Goal: Use online tool/utility

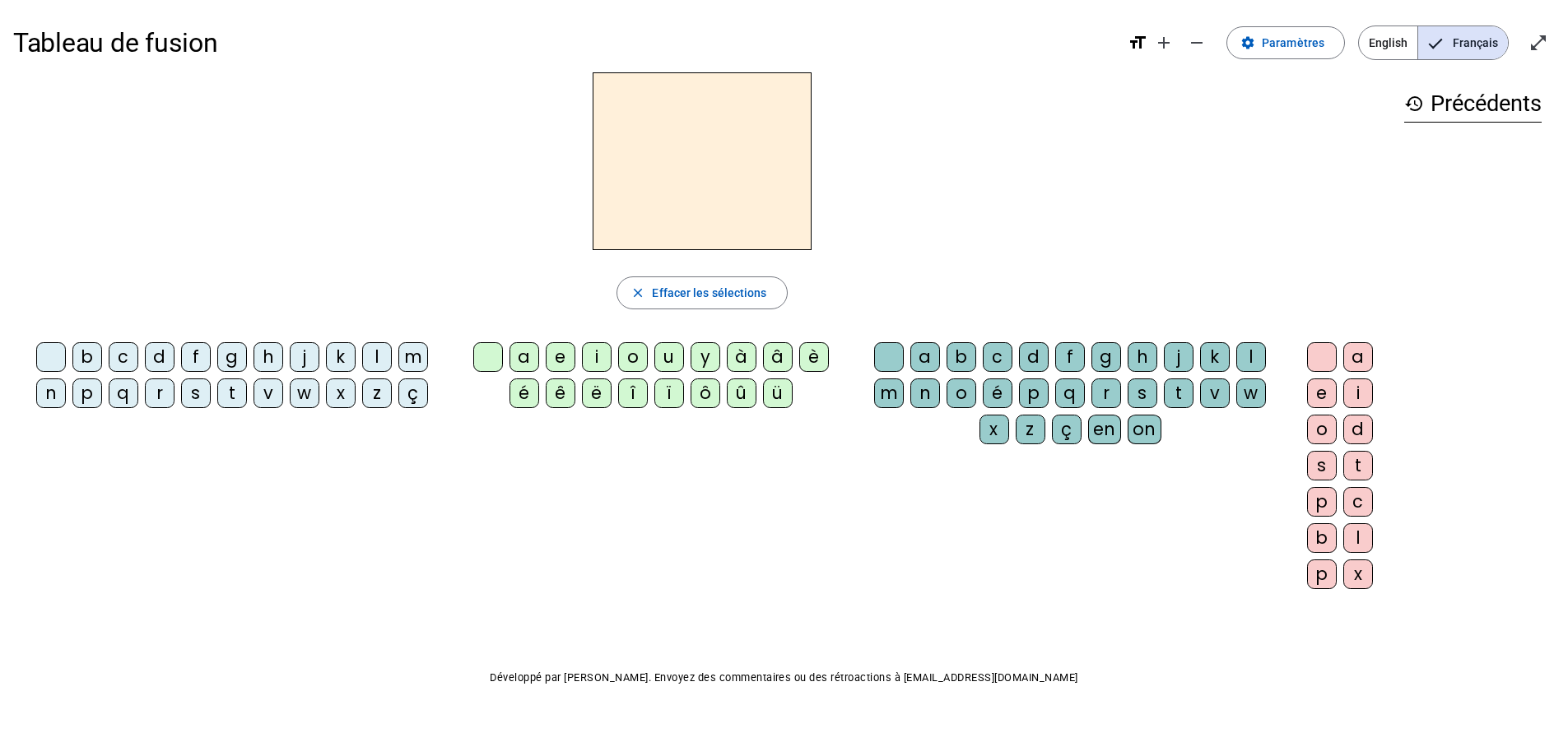
click at [149, 354] on div "d" at bounding box center [160, 357] width 30 height 30
click at [656, 356] on div "u" at bounding box center [669, 357] width 30 height 30
click at [682, 287] on span "Effacer les sélections" at bounding box center [709, 293] width 114 height 20
click at [78, 351] on div "b" at bounding box center [87, 357] width 30 height 30
click at [664, 354] on div "u" at bounding box center [669, 357] width 30 height 30
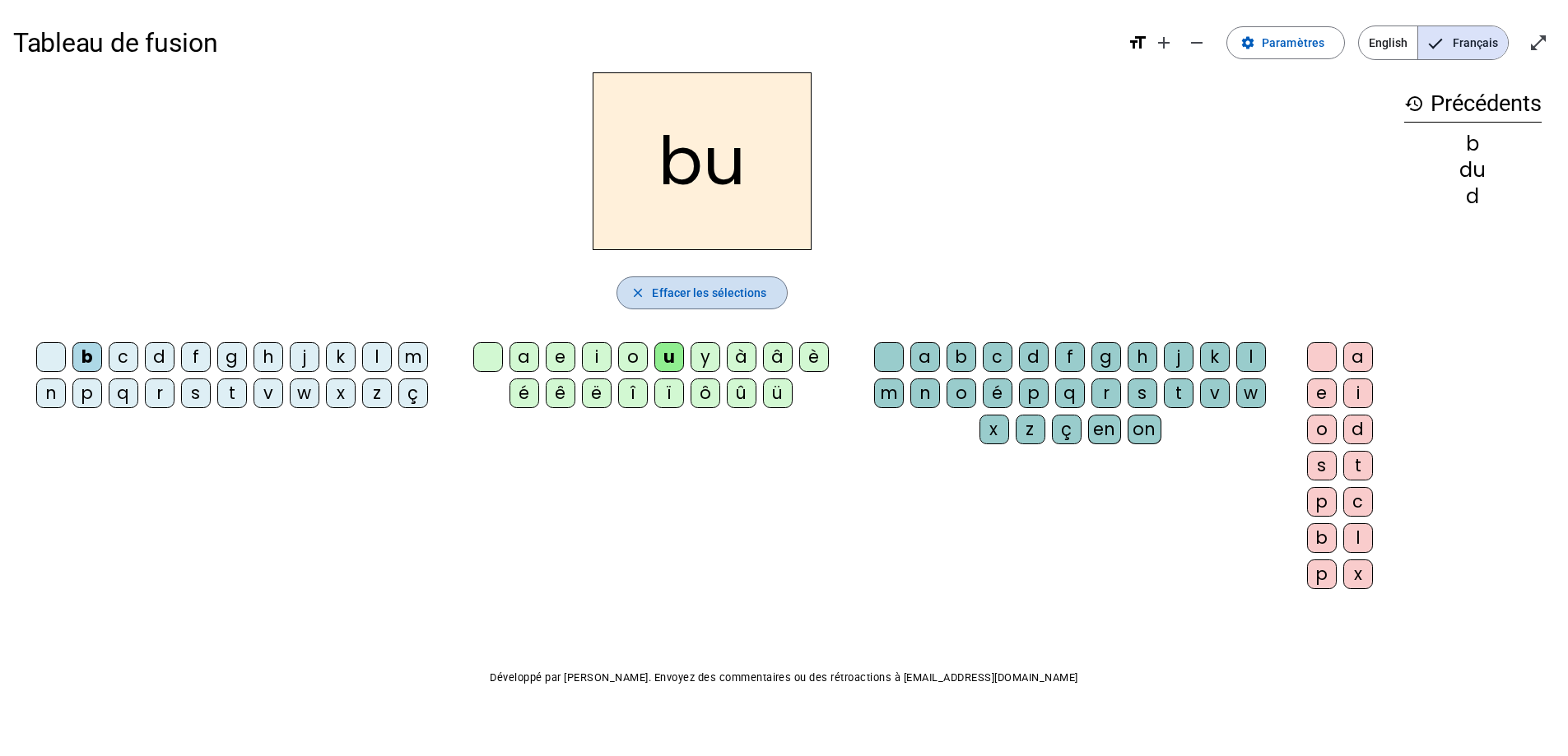
click at [689, 293] on span "Effacer les sélections" at bounding box center [709, 293] width 114 height 20
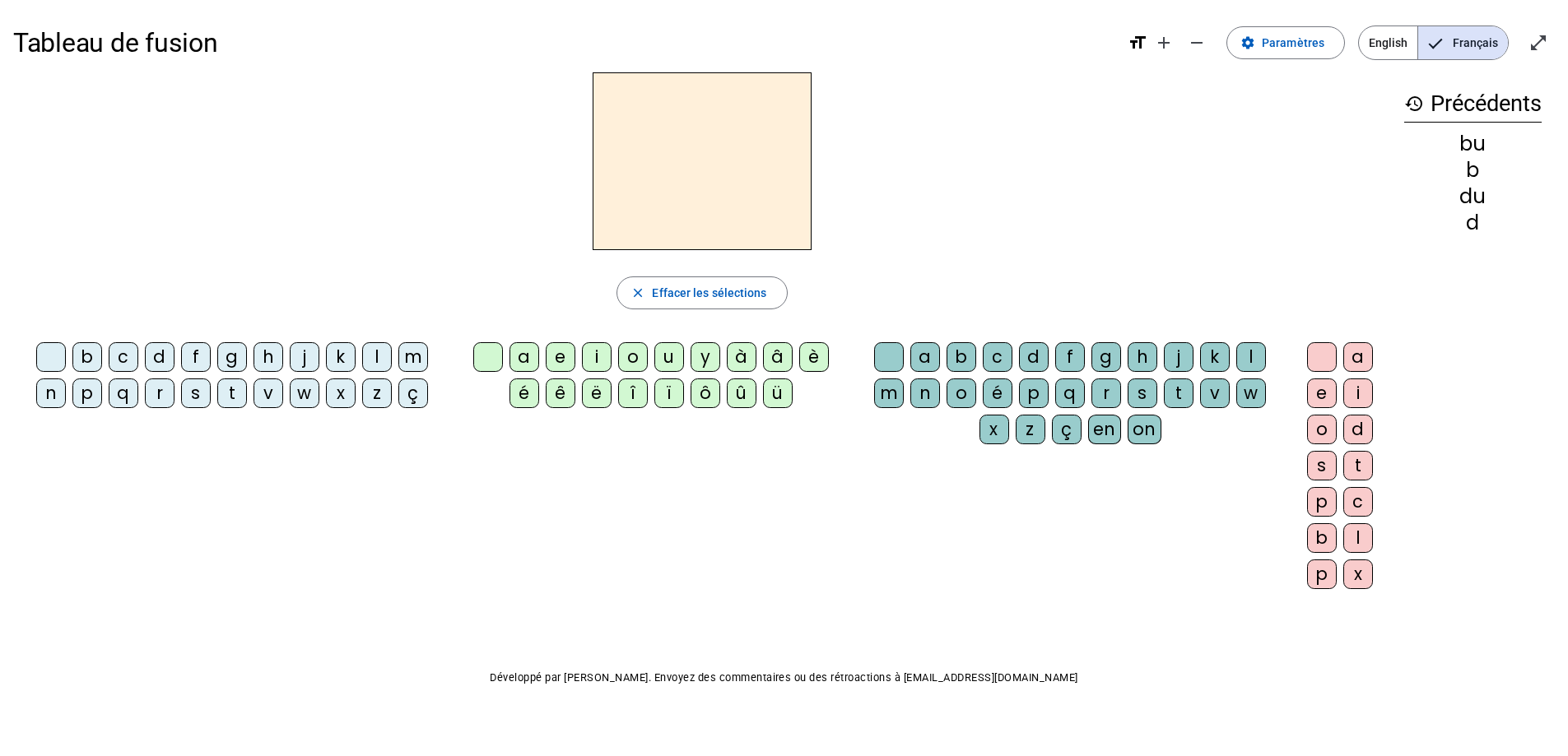
click at [229, 394] on div "t" at bounding box center [232, 393] width 30 height 30
click at [669, 348] on div "u" at bounding box center [669, 357] width 30 height 30
click at [730, 281] on span "button" at bounding box center [701, 293] width 169 height 39
click at [191, 384] on div "s" at bounding box center [196, 393] width 30 height 30
click at [669, 361] on div "u" at bounding box center [669, 357] width 30 height 30
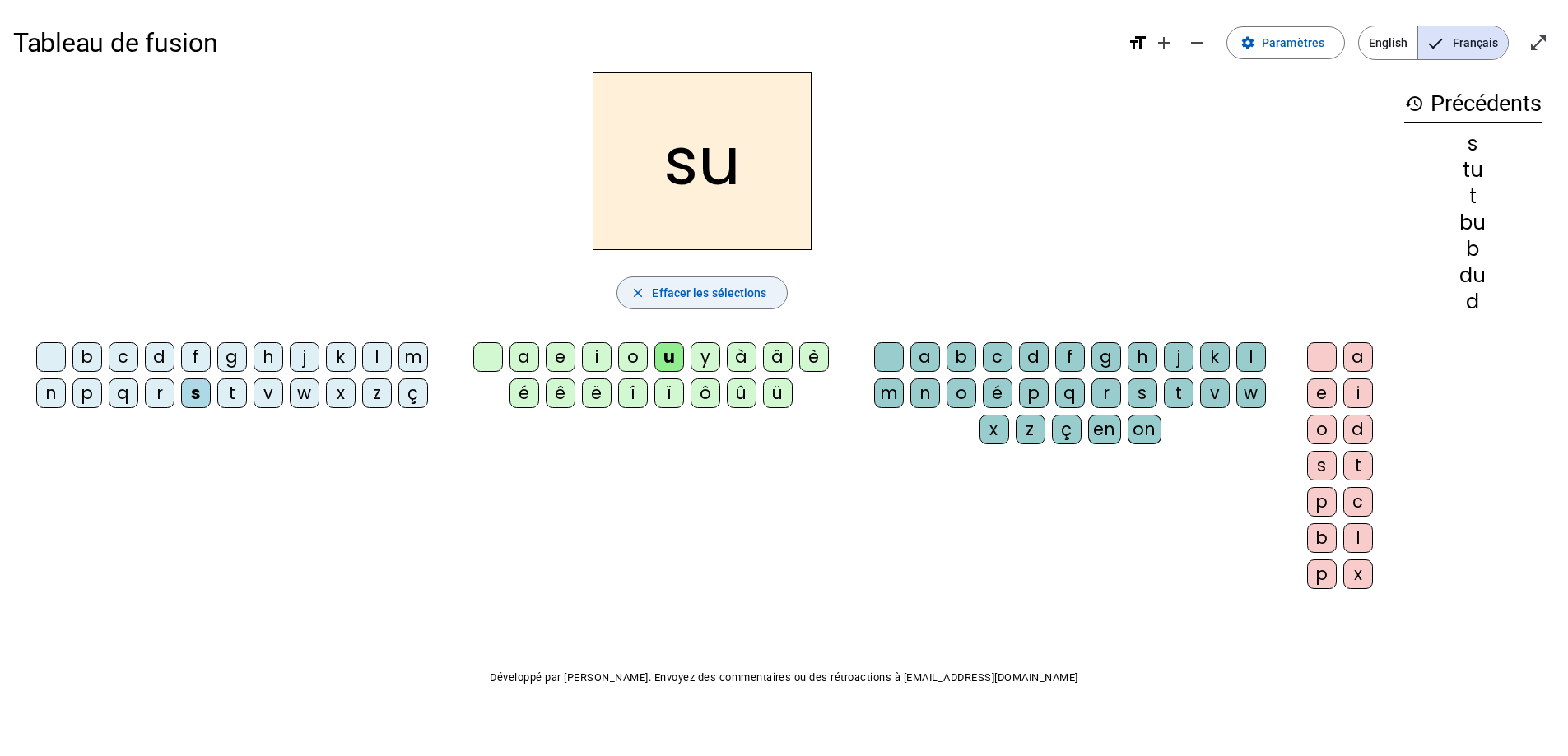
drag, startPoint x: 723, startPoint y: 282, endPoint x: 644, endPoint y: 283, distance: 79.0
click at [660, 283] on button "close Effacer les sélections" at bounding box center [701, 293] width 171 height 33
click at [193, 383] on div "s" at bounding box center [196, 393] width 30 height 30
click at [553, 363] on div "e" at bounding box center [560, 357] width 30 height 30
click at [705, 292] on span "Effacer les sélections" at bounding box center [709, 293] width 114 height 20
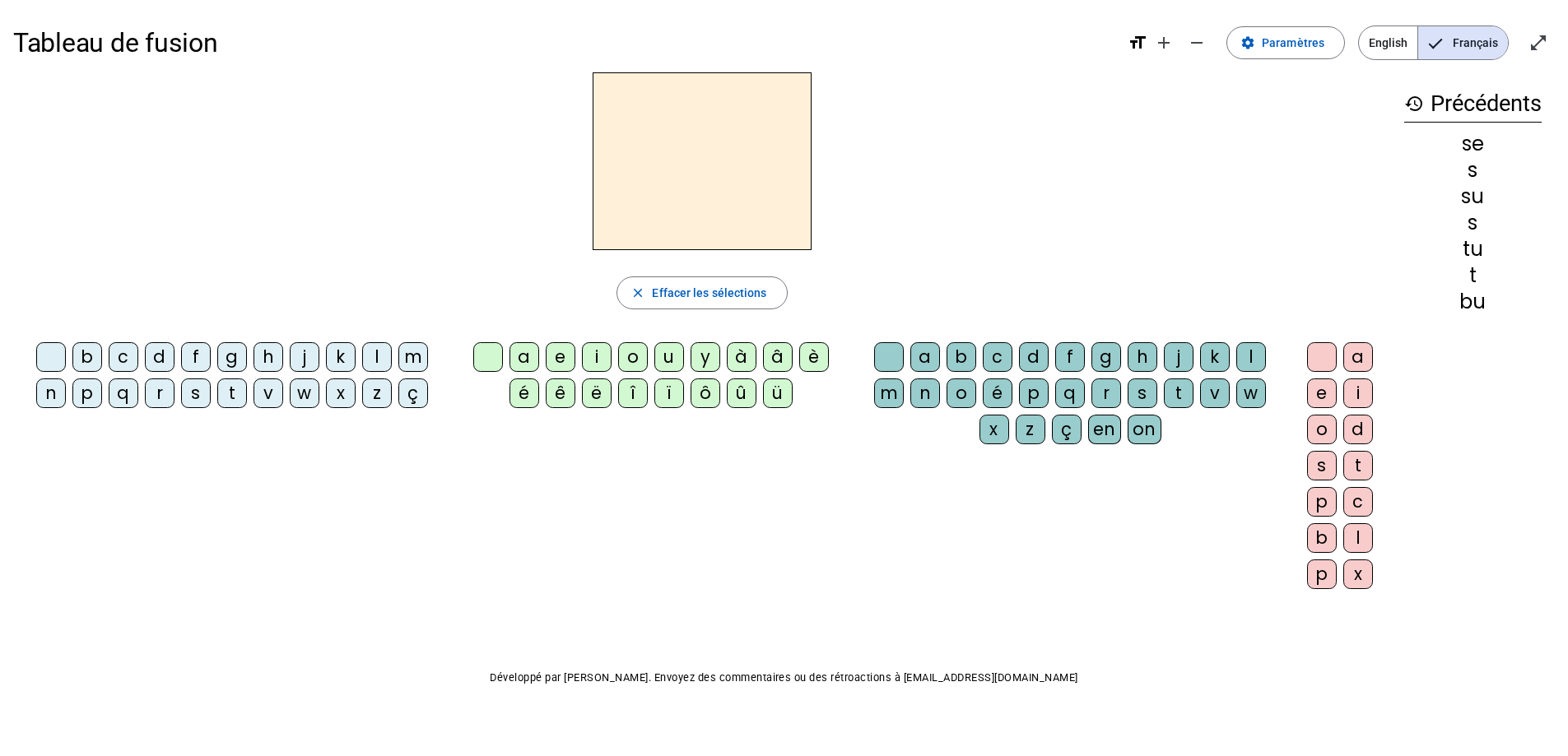
click at [202, 389] on div "s" at bounding box center [196, 393] width 30 height 30
click at [519, 358] on div "a" at bounding box center [524, 357] width 30 height 30
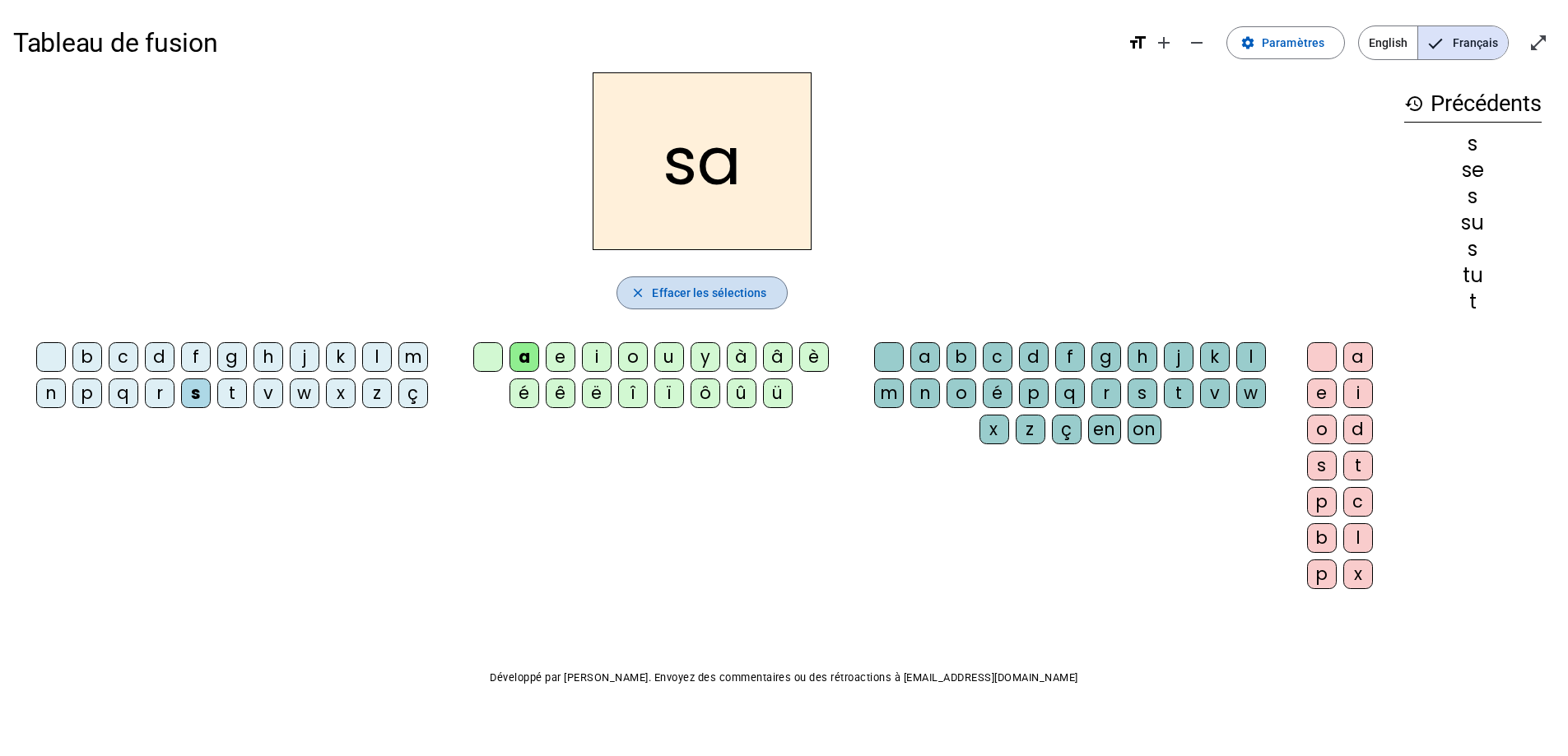
click at [715, 287] on span "Effacer les sélections" at bounding box center [709, 293] width 114 height 20
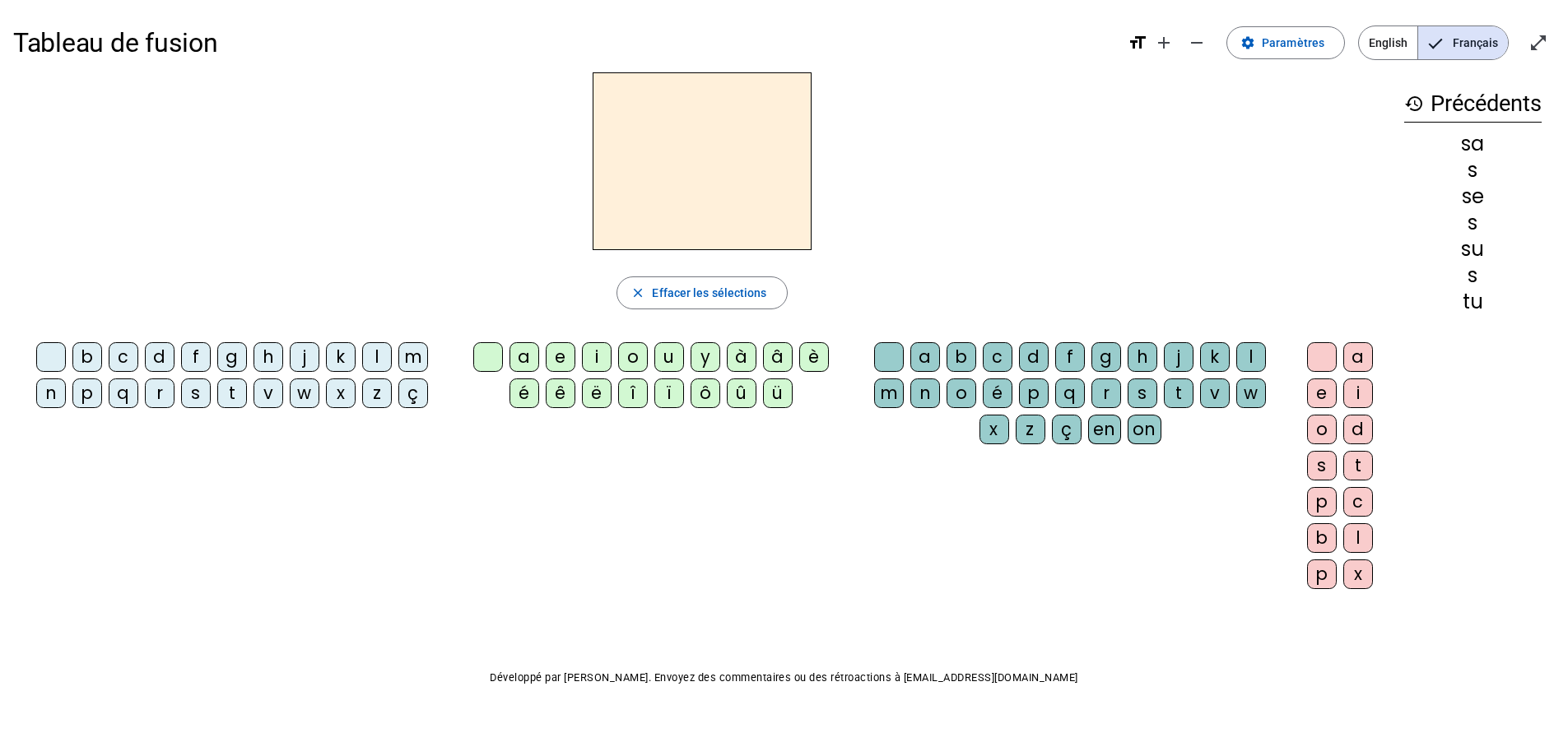
click at [183, 395] on div "s" at bounding box center [196, 393] width 30 height 30
click at [515, 353] on div "a" at bounding box center [524, 357] width 30 height 30
click at [990, 348] on div "c" at bounding box center [997, 357] width 30 height 30
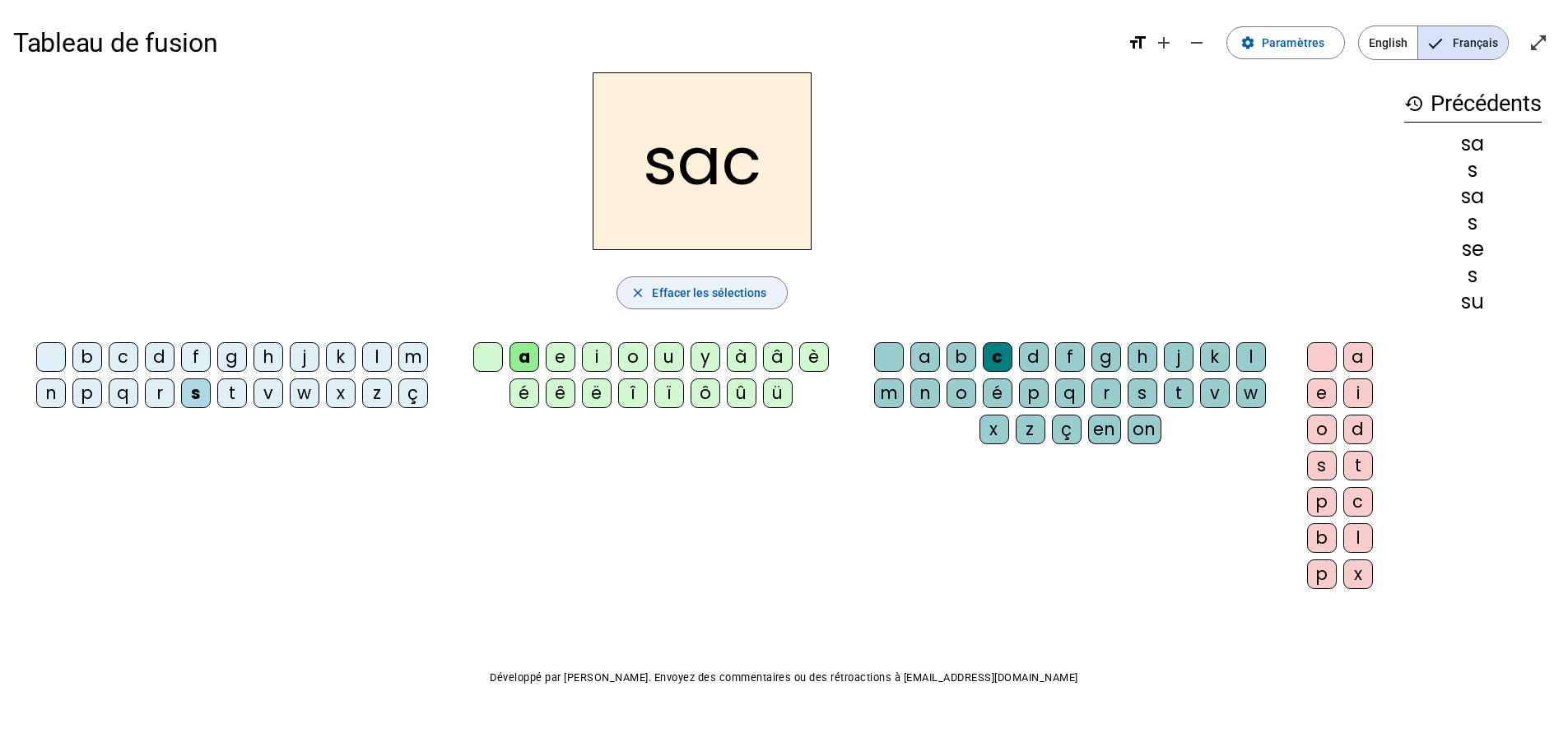
click at [723, 294] on span "Effacer les sélections" at bounding box center [709, 293] width 114 height 20
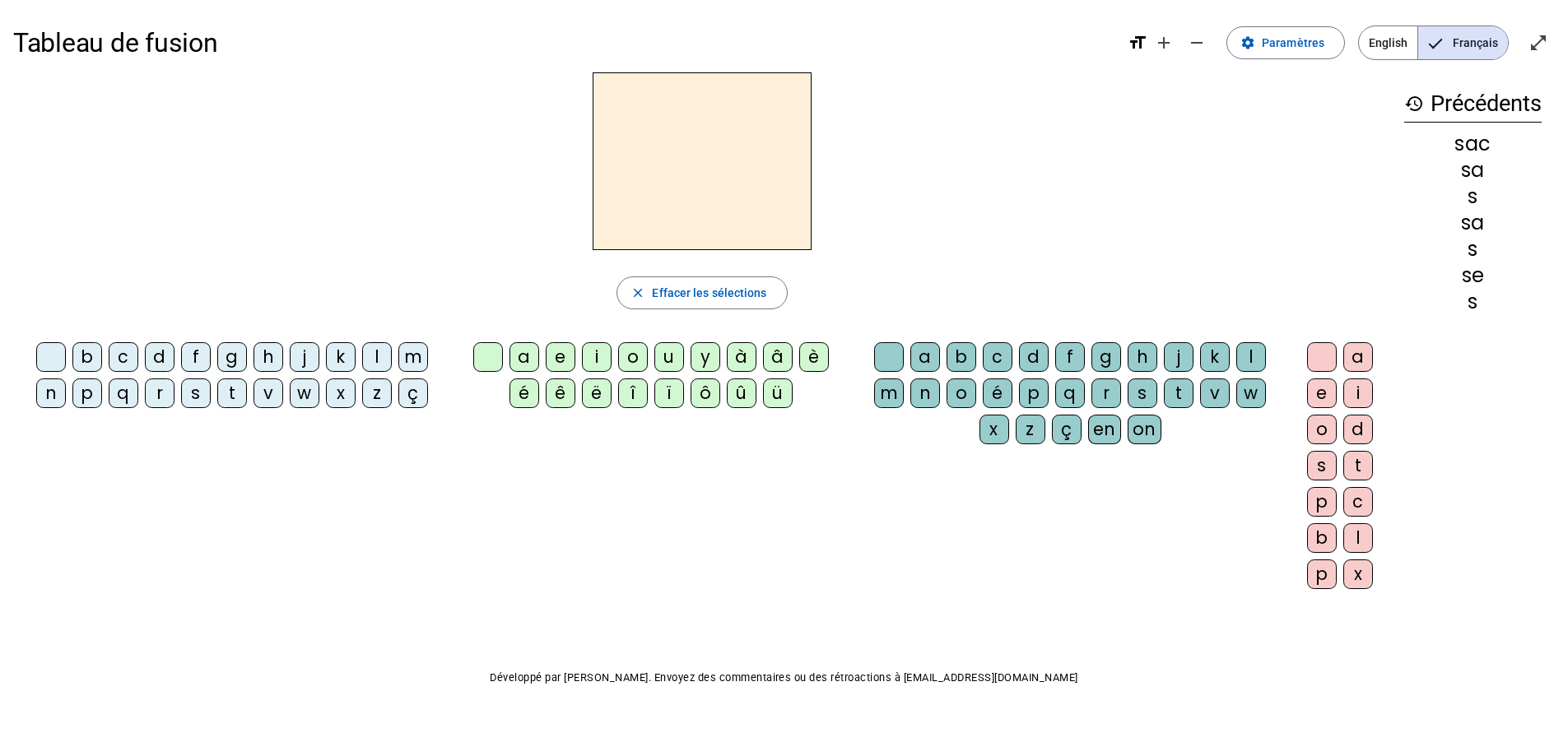
click at [379, 346] on div "l" at bounding box center [377, 357] width 30 height 30
click at [519, 359] on div "a" at bounding box center [524, 357] width 30 height 30
click at [996, 357] on div "c" at bounding box center [997, 357] width 30 height 30
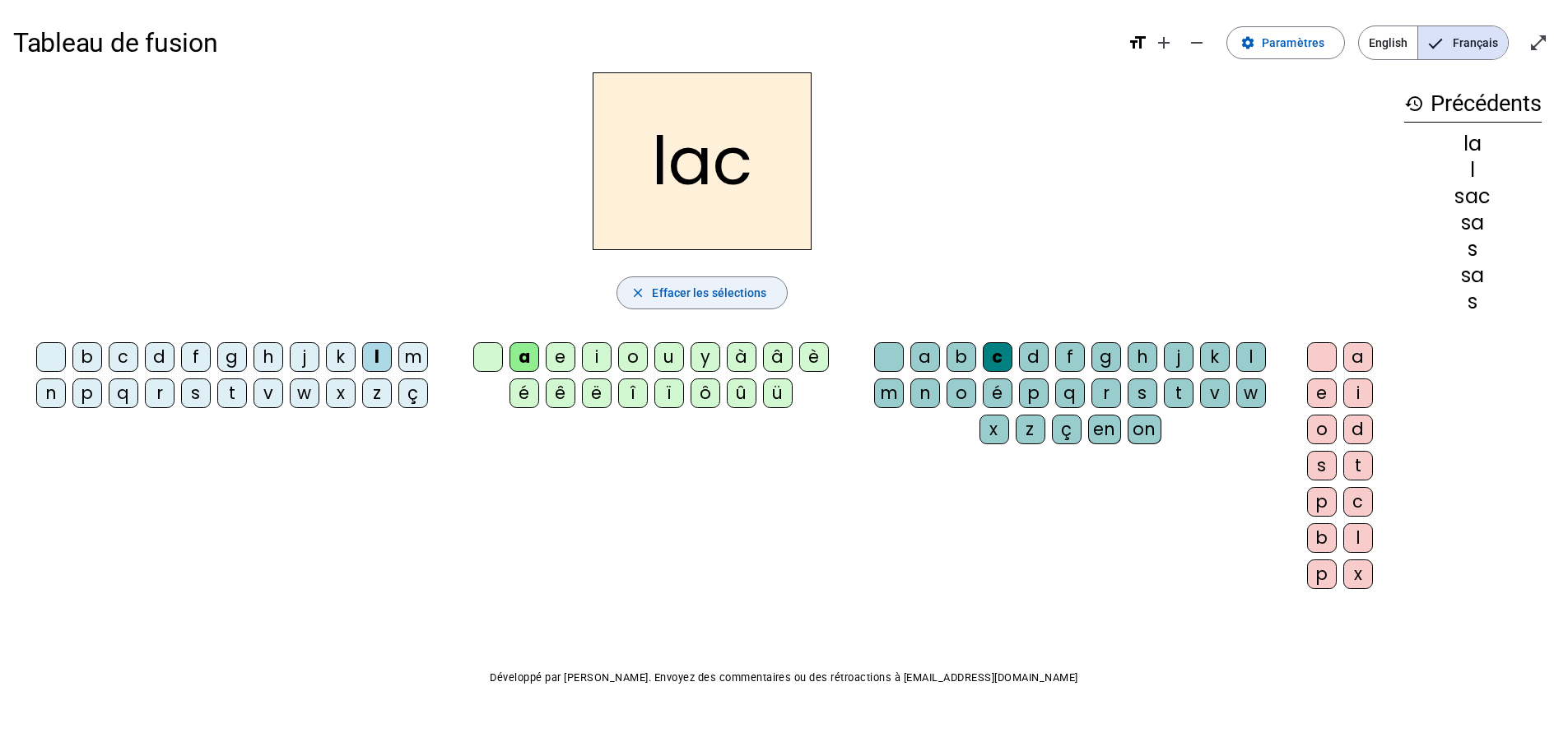
click at [730, 290] on span "Effacer les sélections" at bounding box center [709, 293] width 114 height 20
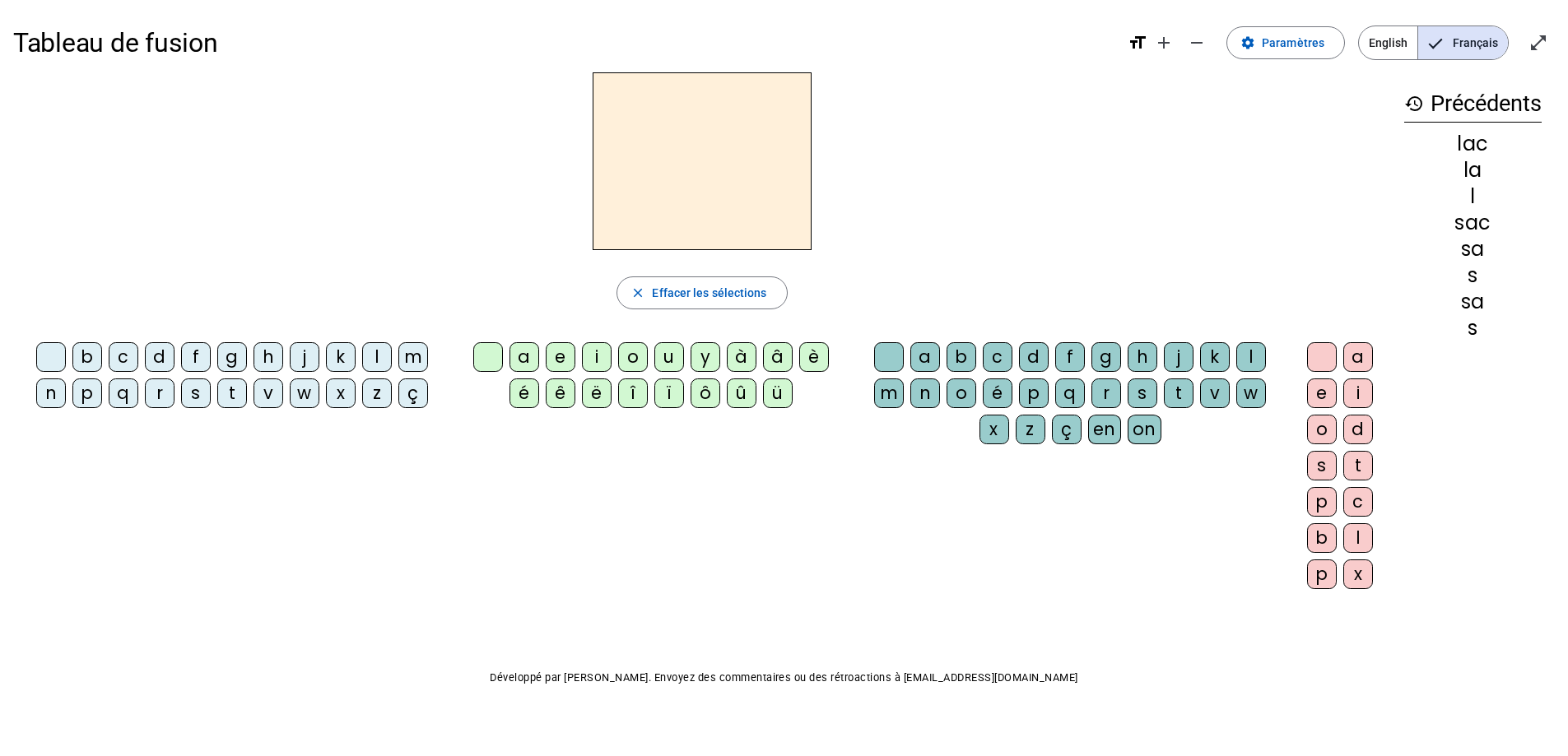
click at [397, 355] on letter-bubble "l" at bounding box center [380, 360] width 36 height 36
click at [530, 352] on div "a" at bounding box center [524, 357] width 30 height 30
drag, startPoint x: 707, startPoint y: 285, endPoint x: 582, endPoint y: 299, distance: 125.8
click at [702, 287] on span "Effacer les sélections" at bounding box center [709, 293] width 114 height 20
click at [418, 356] on div "m" at bounding box center [413, 357] width 30 height 30
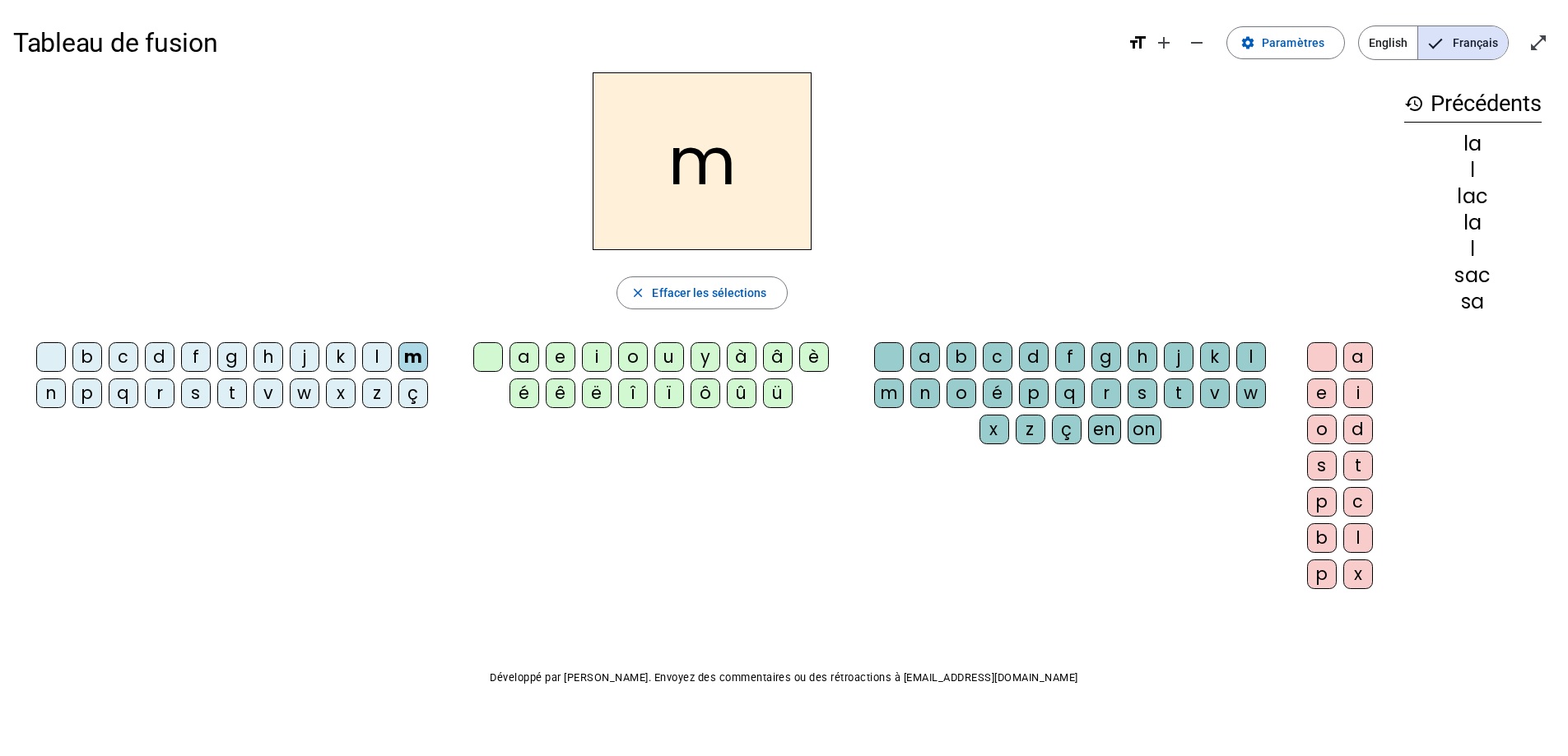
click at [517, 351] on div "a" at bounding box center [524, 357] width 30 height 30
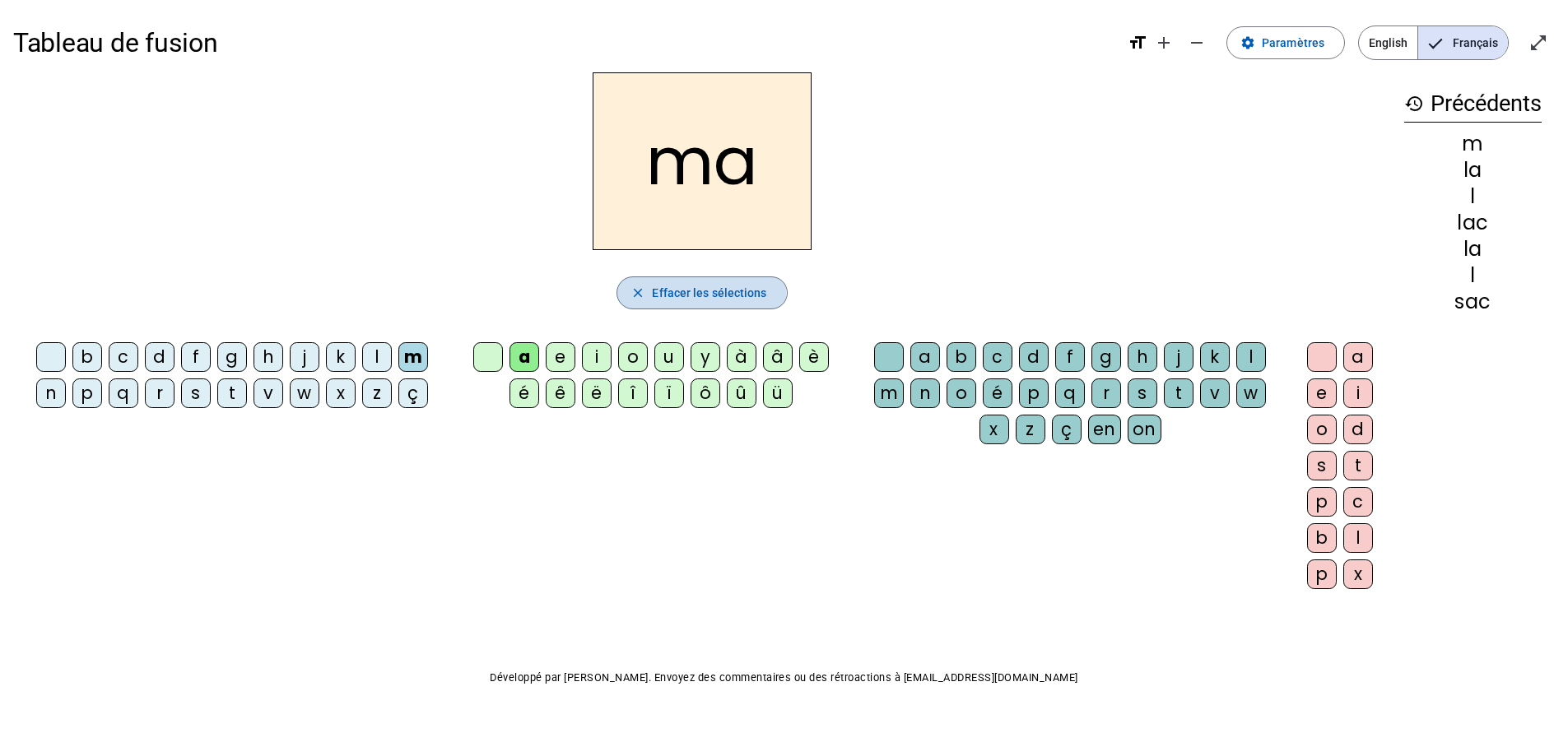
drag, startPoint x: 659, startPoint y: 293, endPoint x: 450, endPoint y: 307, distance: 209.5
click at [655, 292] on span "Effacer les sélections" at bounding box center [709, 293] width 114 height 20
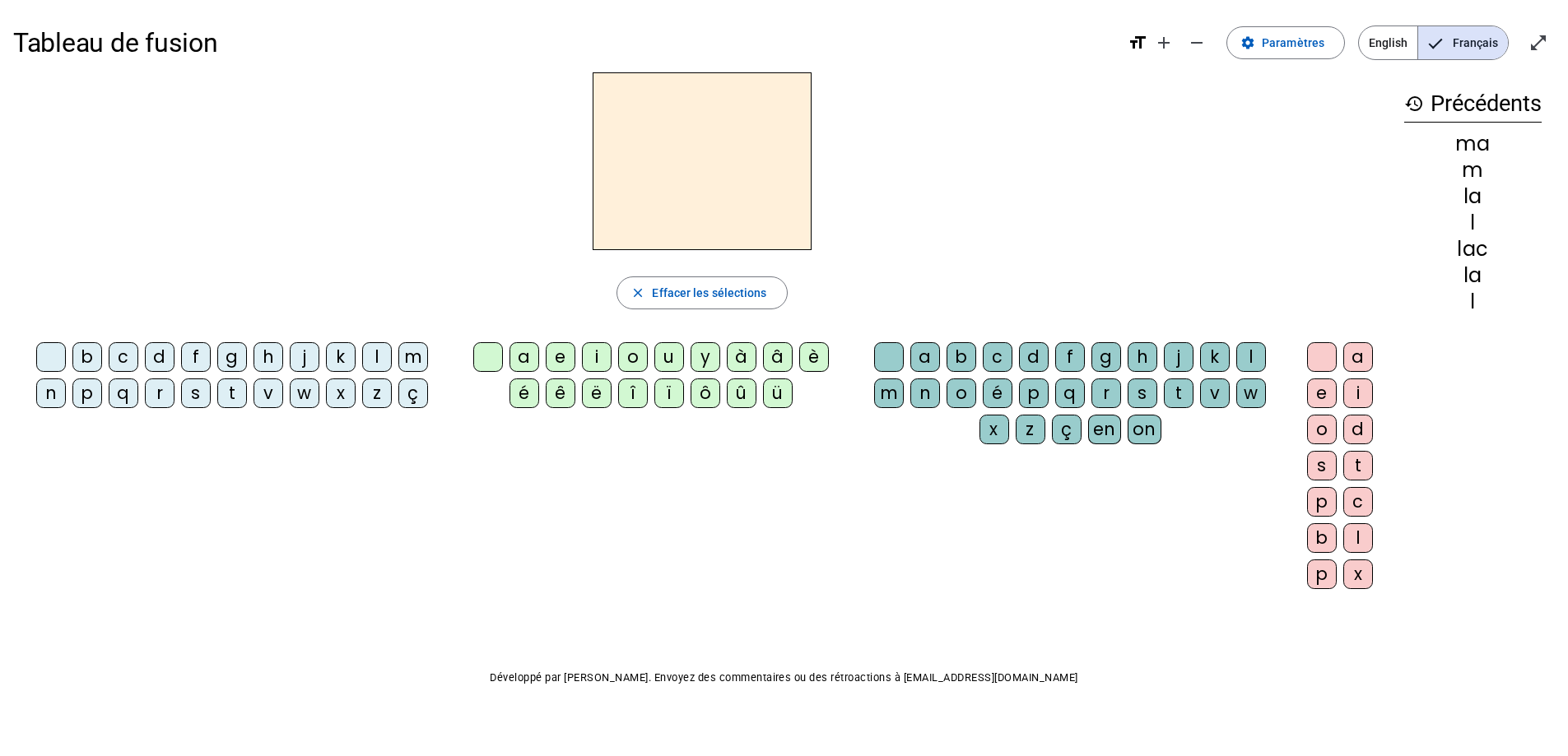
click at [415, 356] on div "m" at bounding box center [413, 357] width 30 height 30
click at [524, 354] on div "a" at bounding box center [524, 357] width 30 height 30
click at [1232, 349] on letter-bubble "k" at bounding box center [1218, 360] width 36 height 36
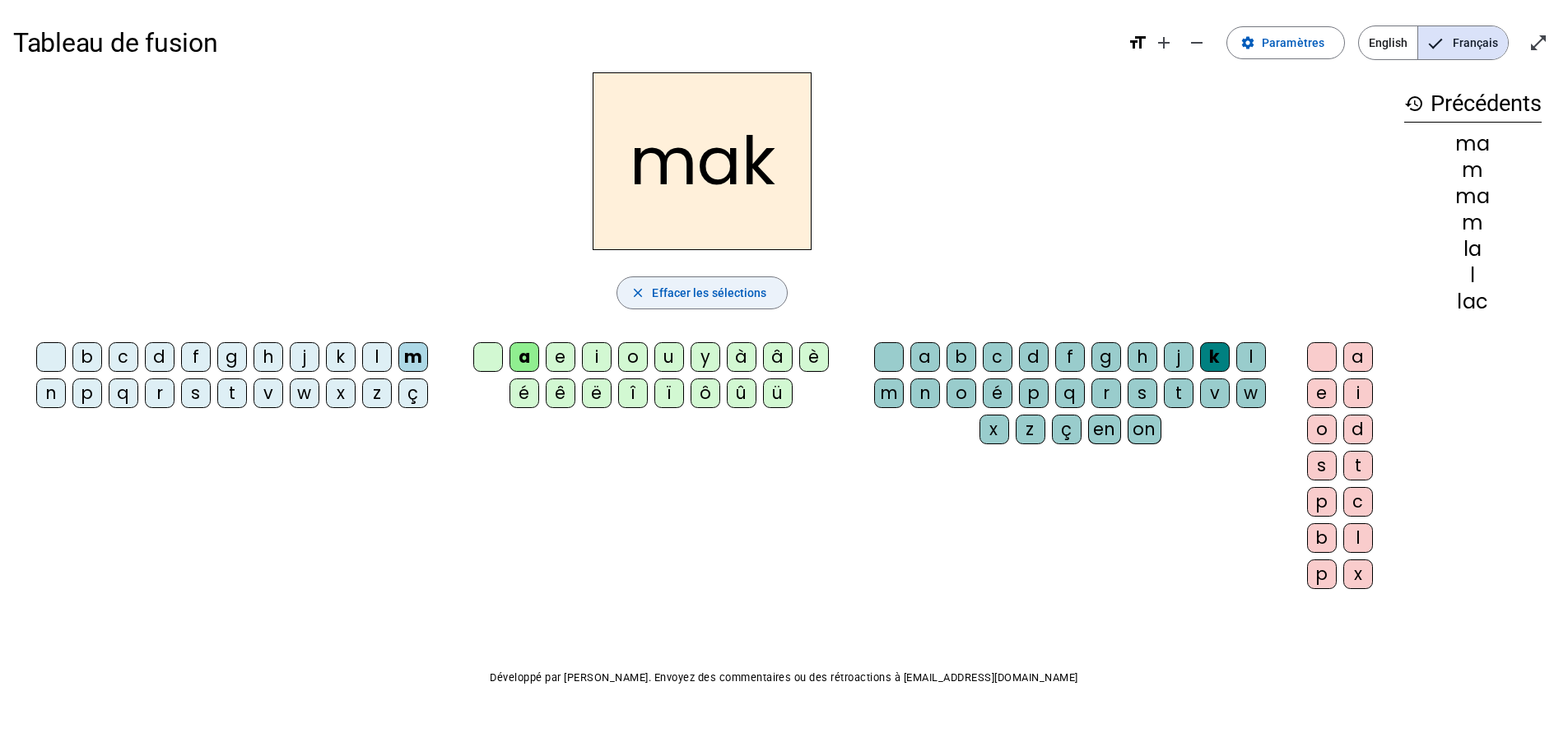
click at [701, 299] on span "Effacer les sélections" at bounding box center [709, 293] width 114 height 20
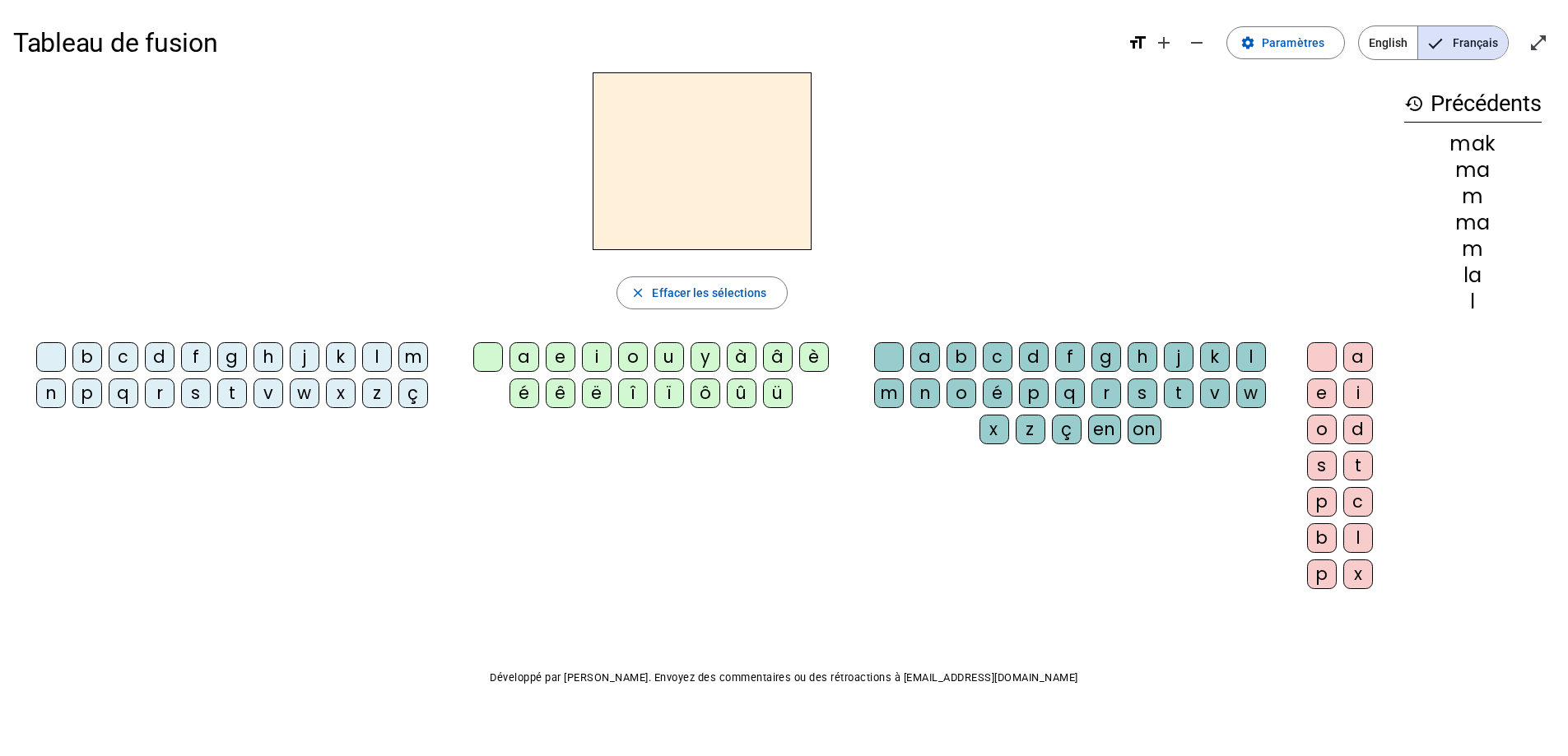
click at [414, 351] on div "m" at bounding box center [413, 357] width 30 height 30
click at [518, 361] on div "a" at bounding box center [524, 357] width 30 height 30
click at [1249, 346] on div "l" at bounding box center [1251, 357] width 30 height 30
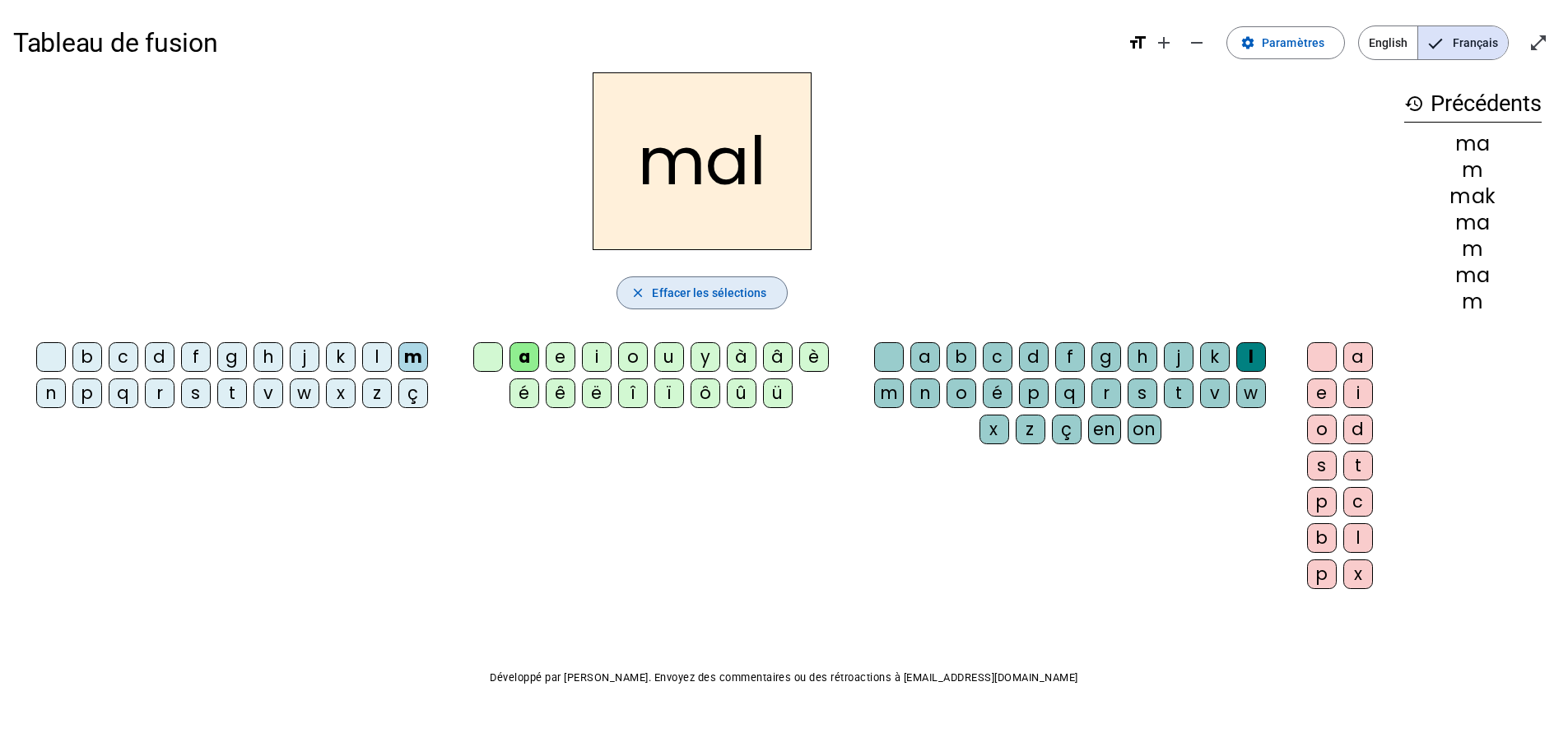
drag, startPoint x: 724, startPoint y: 293, endPoint x: 586, endPoint y: 324, distance: 141.4
click at [663, 302] on span "Effacer les sélections" at bounding box center [709, 293] width 114 height 20
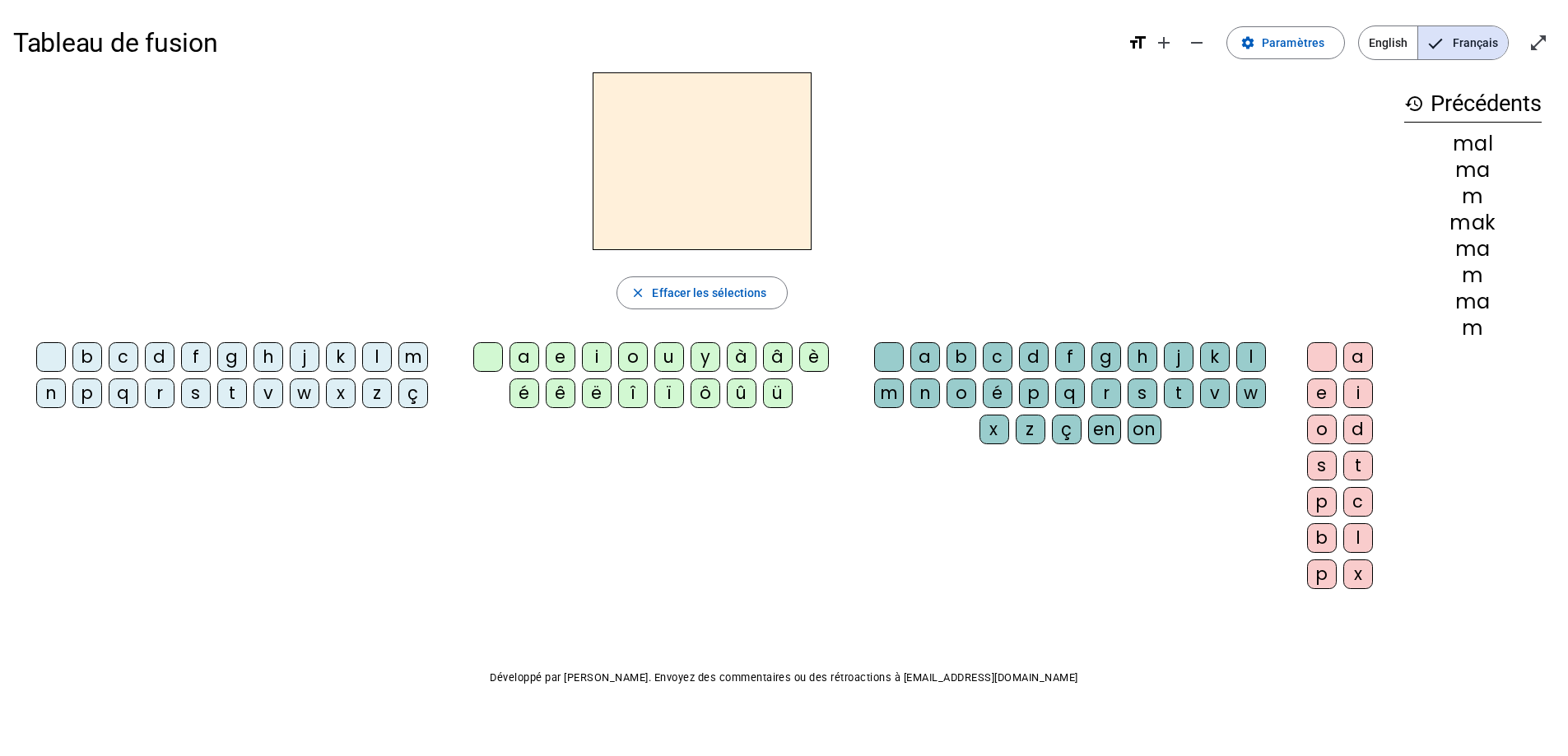
click at [90, 347] on div "b" at bounding box center [87, 357] width 30 height 30
click at [516, 352] on div "a" at bounding box center [524, 357] width 30 height 30
click at [1259, 361] on div "l" at bounding box center [1251, 357] width 30 height 30
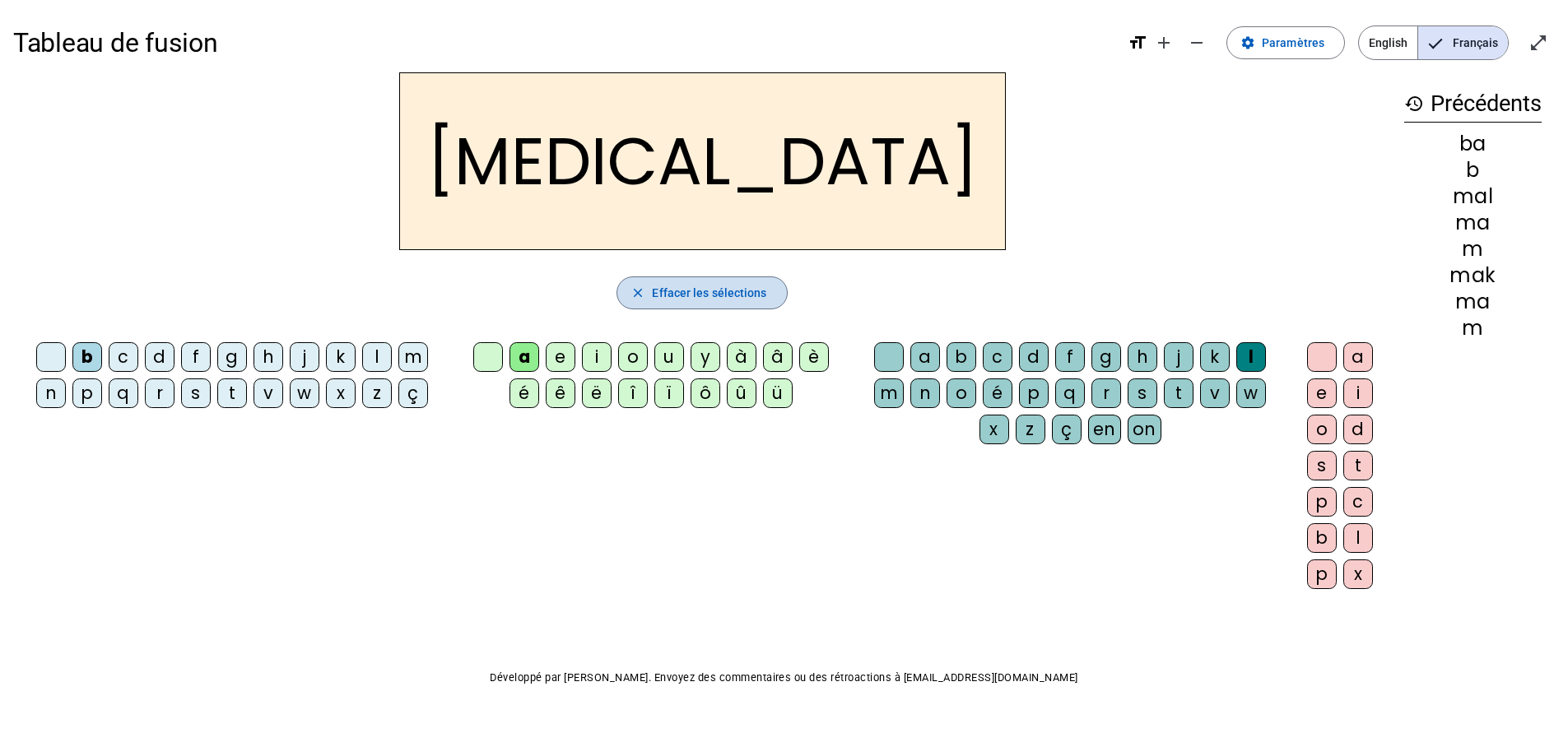
click at [732, 287] on span "Effacer les sélections" at bounding box center [709, 293] width 114 height 20
